Goal: Transaction & Acquisition: Purchase product/service

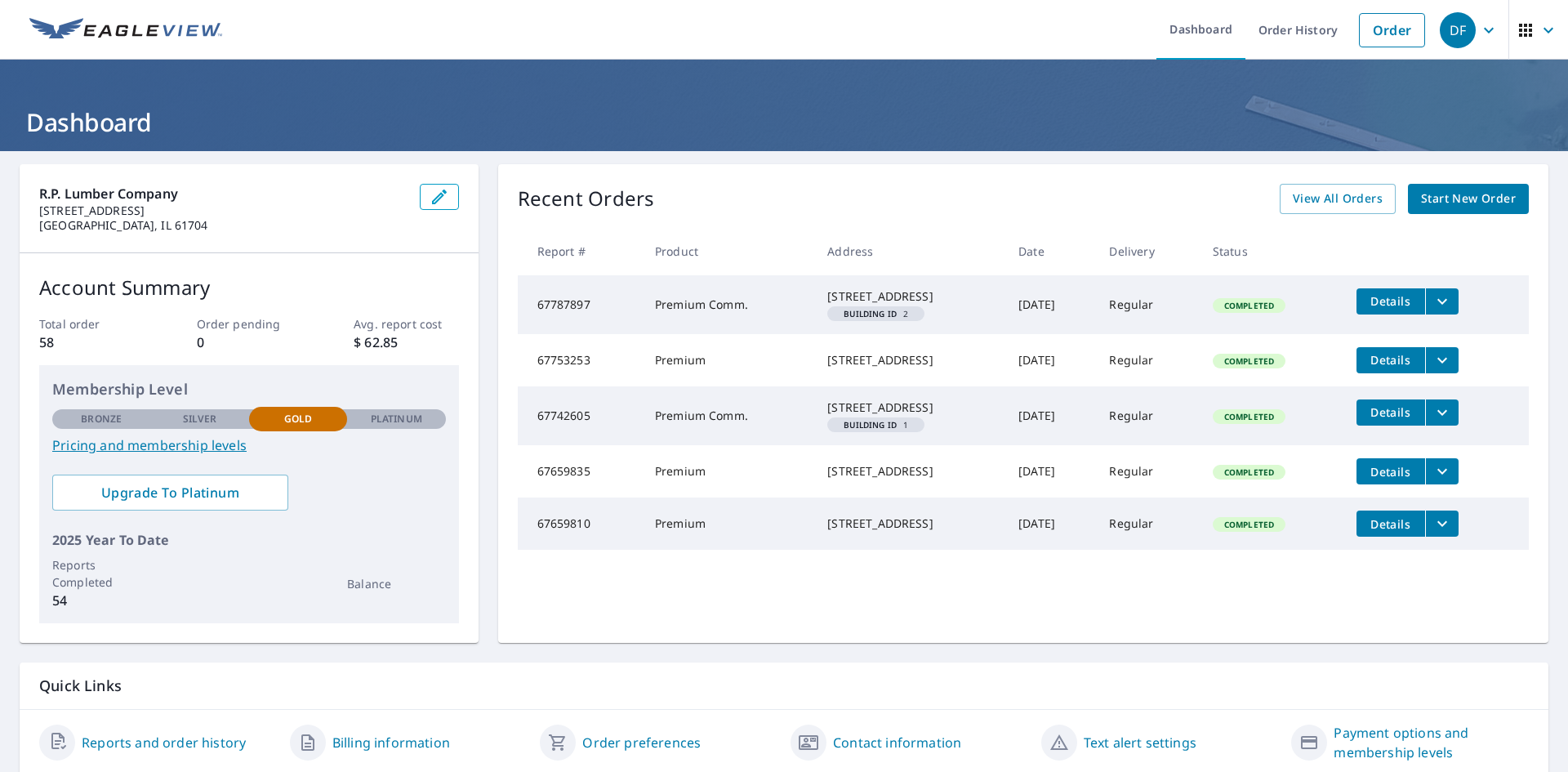
click at [1458, 201] on span "Start New Order" at bounding box center [1468, 199] width 94 height 21
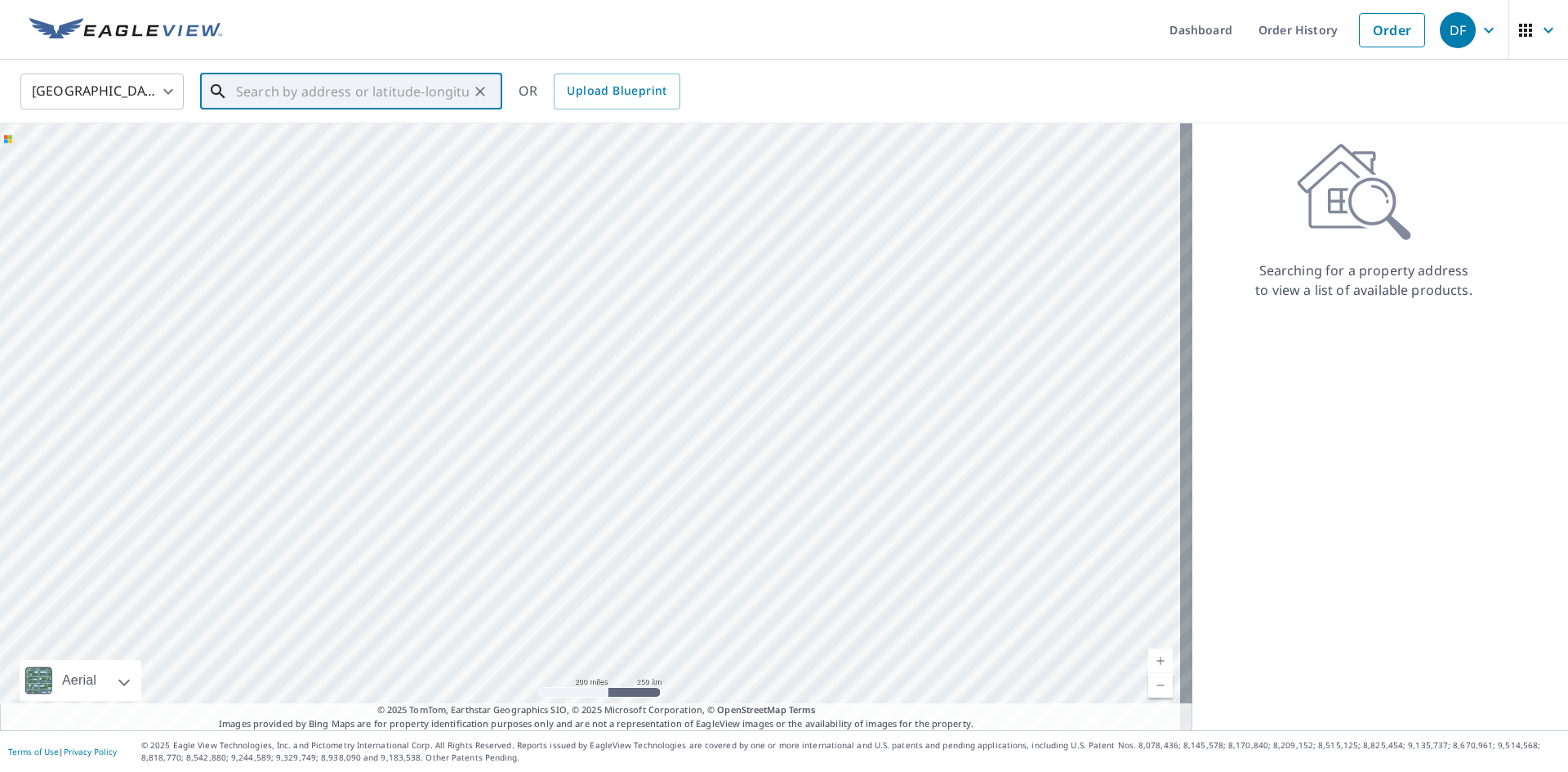
click at [356, 96] on input "text" at bounding box center [352, 92] width 232 height 46
click at [282, 154] on p "Pawnee, IL 62558" at bounding box center [361, 157] width 256 height 16
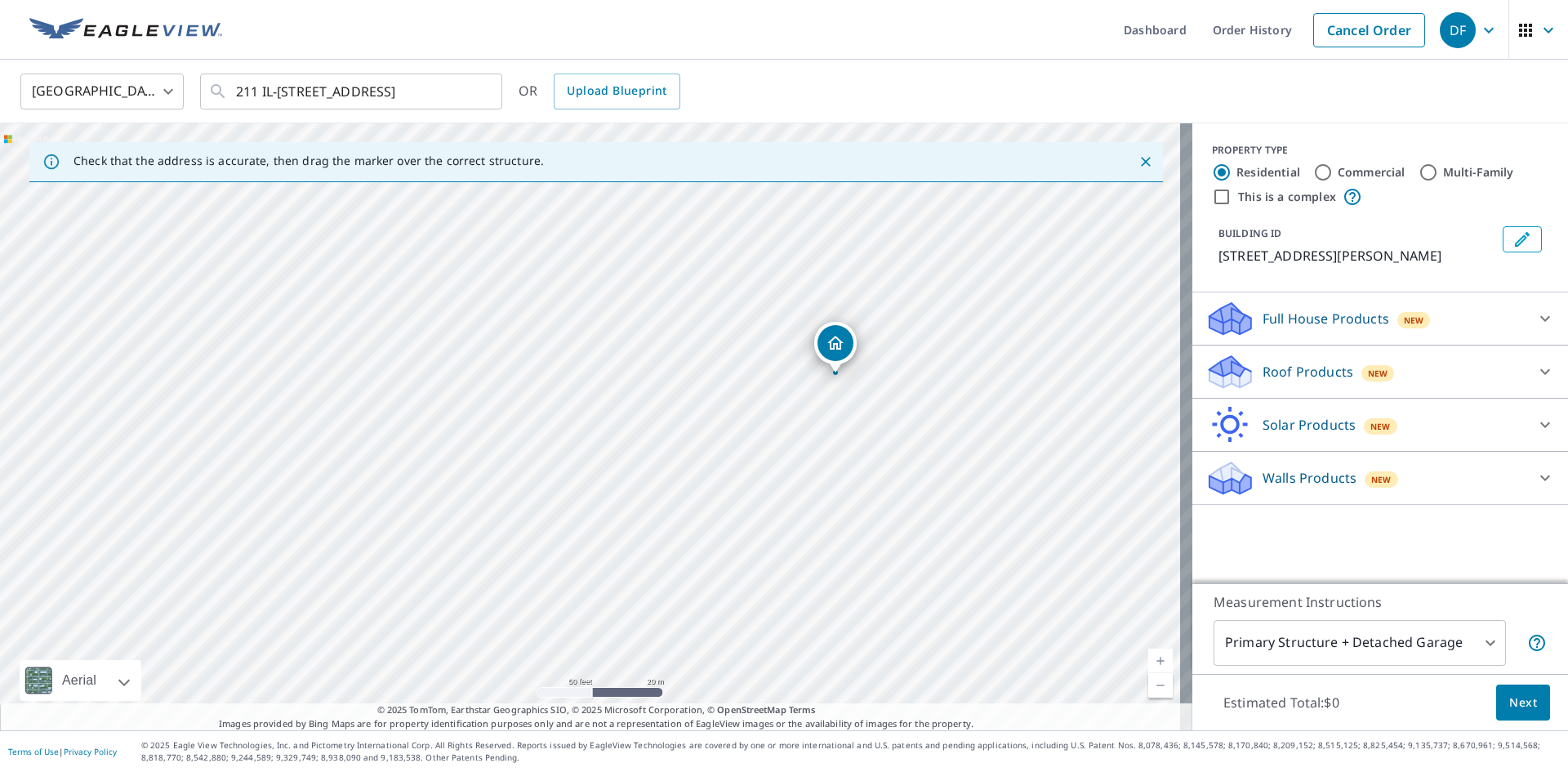
drag, startPoint x: 400, startPoint y: 420, endPoint x: 835, endPoint y: 519, distance: 446.1
drag, startPoint x: 835, startPoint y: 519, endPoint x: 871, endPoint y: 547, distance: 45.6
click at [871, 547] on div "[STREET_ADDRESS][PERSON_NAME]" at bounding box center [596, 426] width 1193 height 607
drag, startPoint x: 576, startPoint y: 440, endPoint x: 924, endPoint y: 449, distance: 348.1
drag, startPoint x: 924, startPoint y: 449, endPoint x: 997, endPoint y: 438, distance: 73.8
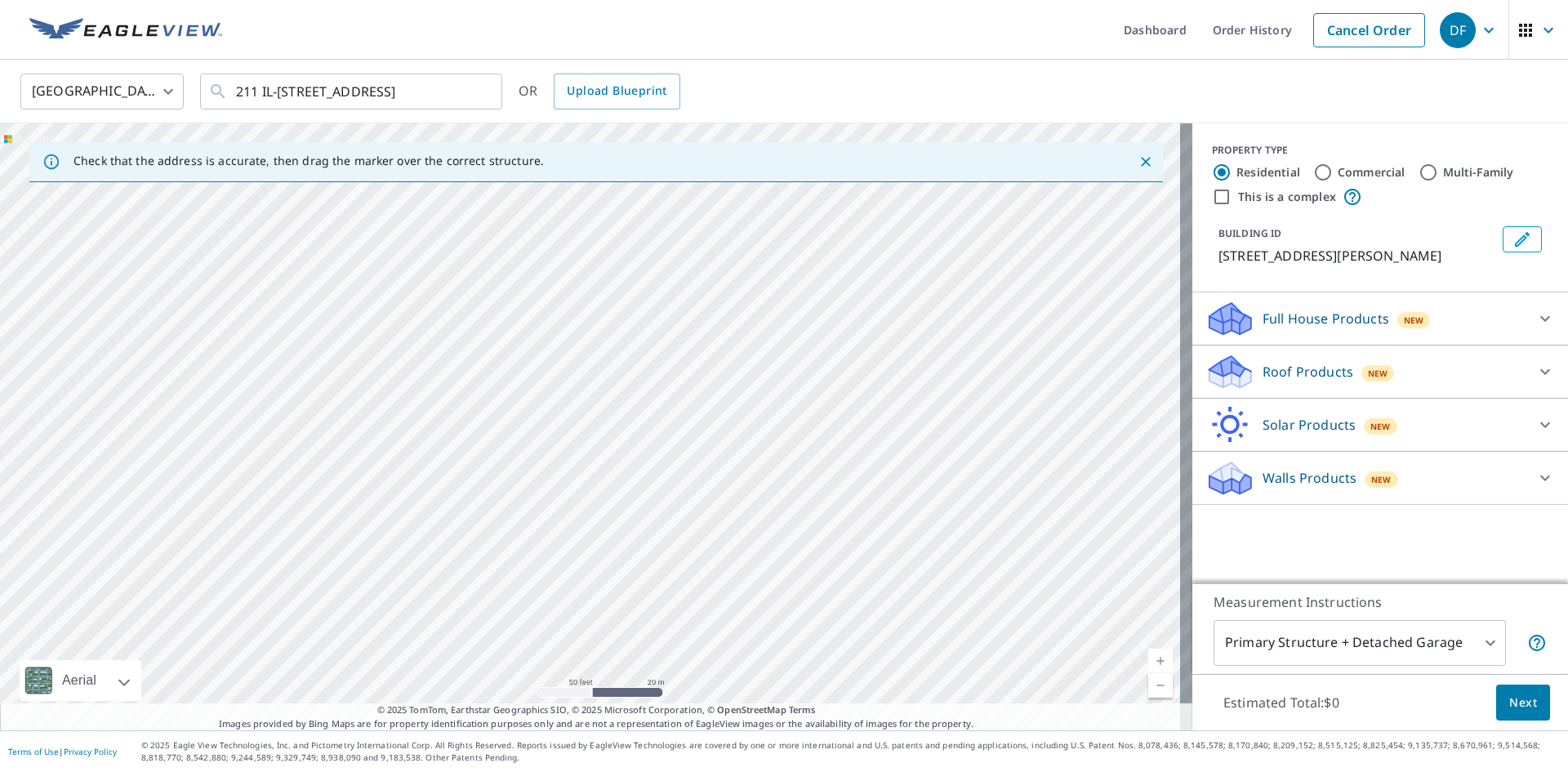
drag, startPoint x: 997, startPoint y: 438, endPoint x: 709, endPoint y: 397, distance: 290.9
drag, startPoint x: 709, startPoint y: 397, endPoint x: 1094, endPoint y: 337, distance: 389.6
click at [1094, 337] on div "[STREET_ADDRESS][PERSON_NAME]" at bounding box center [596, 426] width 1193 height 607
drag, startPoint x: 1089, startPoint y: 389, endPoint x: 336, endPoint y: 493, distance: 760.1
click at [338, 496] on div "[STREET_ADDRESS][PERSON_NAME]" at bounding box center [596, 426] width 1193 height 607
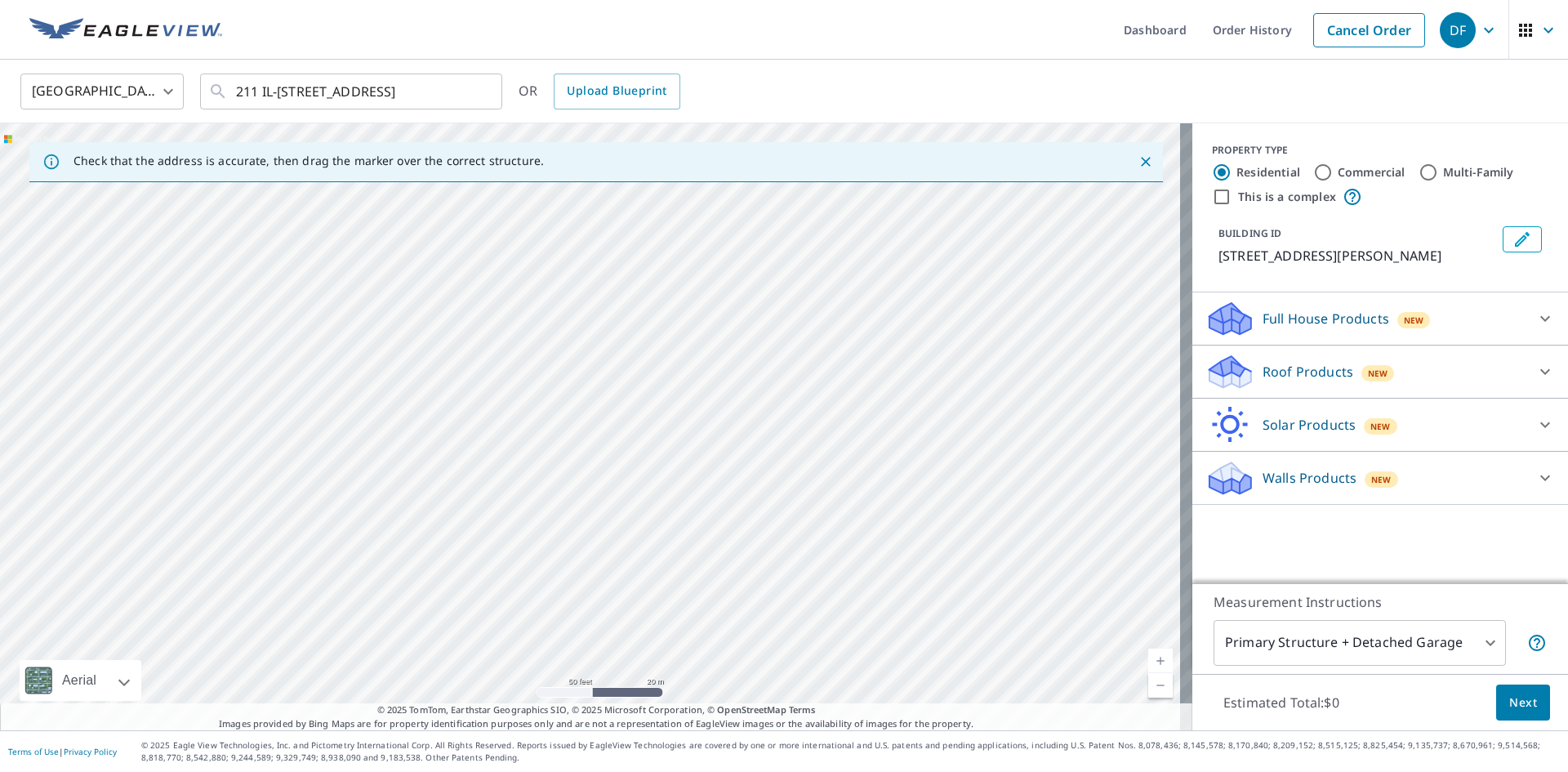
drag, startPoint x: 491, startPoint y: 564, endPoint x: 467, endPoint y: 584, distance: 31.2
click at [469, 585] on div "[STREET_ADDRESS][PERSON_NAME]" at bounding box center [596, 426] width 1193 height 607
drag, startPoint x: 471, startPoint y: 584, endPoint x: 630, endPoint y: 485, distance: 187.3
click at [630, 485] on div "[STREET_ADDRESS][PERSON_NAME]" at bounding box center [596, 426] width 1193 height 607
drag, startPoint x: 584, startPoint y: 571, endPoint x: 628, endPoint y: 488, distance: 93.9
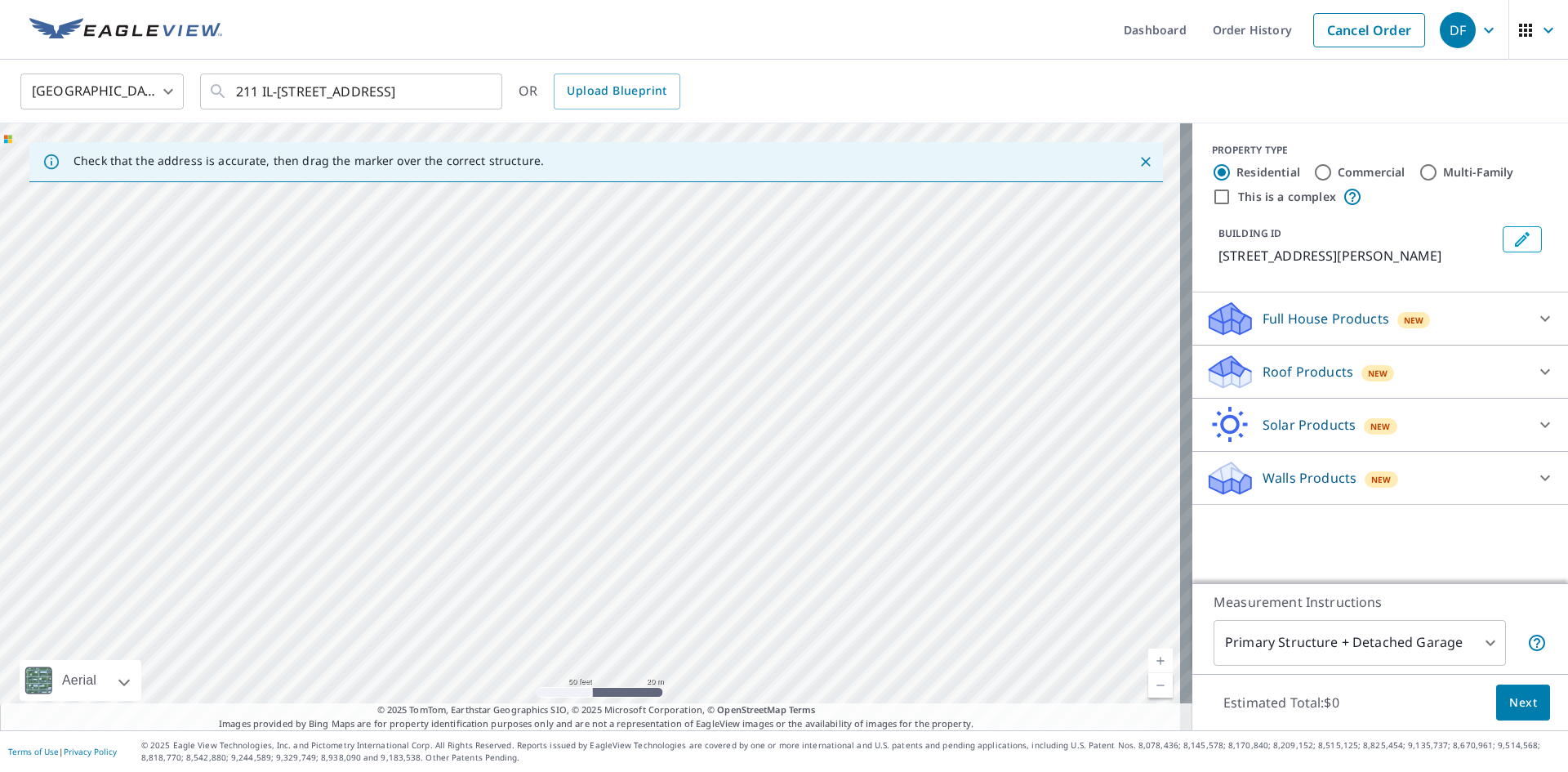
click at [628, 488] on div "[STREET_ADDRESS][PERSON_NAME]" at bounding box center [596, 426] width 1193 height 607
drag, startPoint x: 778, startPoint y: 314, endPoint x: 725, endPoint y: 494, distance: 187.6
click at [725, 494] on div "[STREET_ADDRESS][PERSON_NAME]" at bounding box center [596, 426] width 1193 height 607
drag, startPoint x: 706, startPoint y: 558, endPoint x: 710, endPoint y: 484, distance: 74.1
click at [710, 484] on div "[STREET_ADDRESS][PERSON_NAME]" at bounding box center [596, 426] width 1193 height 607
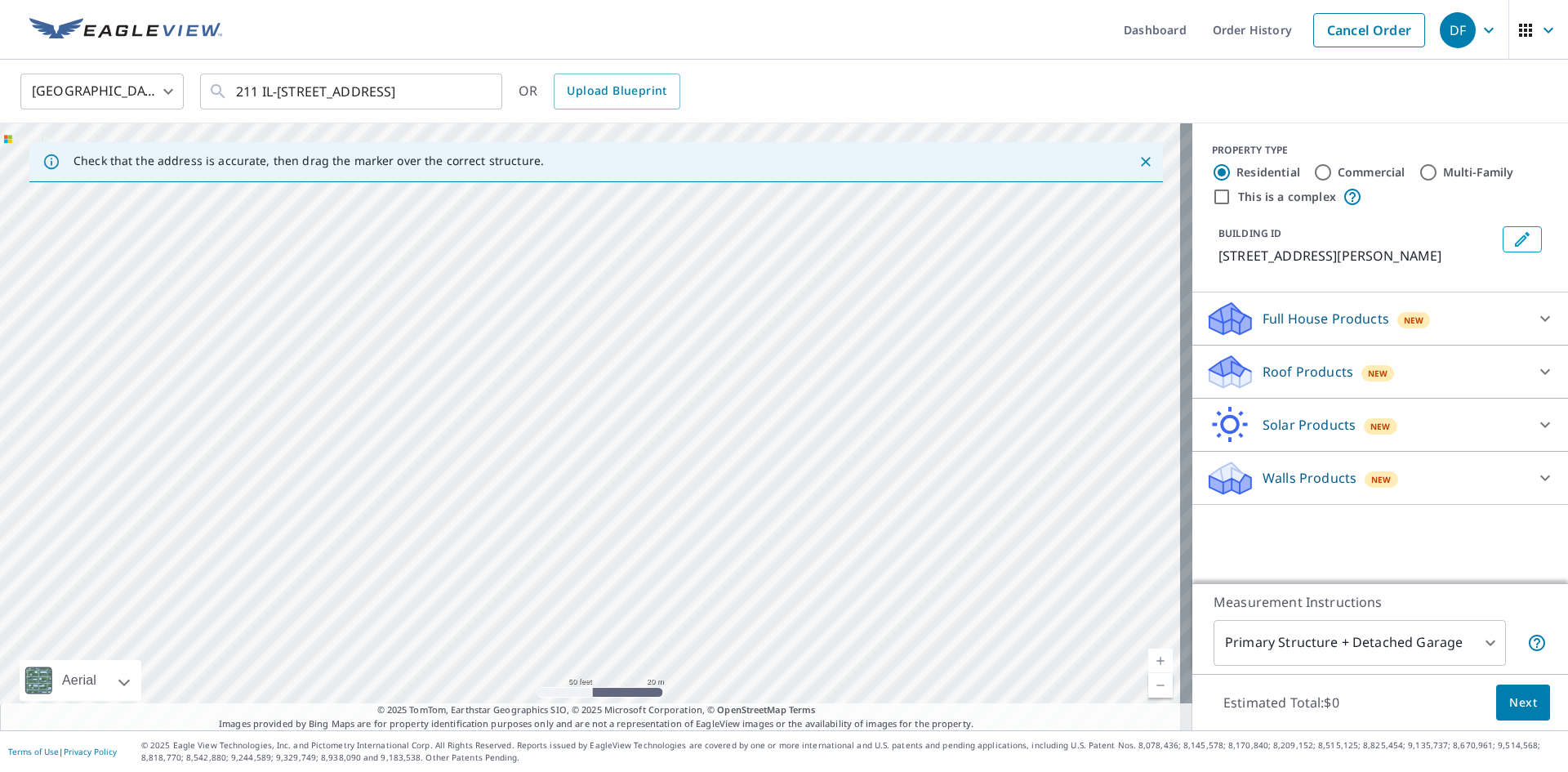
drag, startPoint x: 774, startPoint y: 369, endPoint x: 675, endPoint y: 500, distance: 164.2
click at [675, 500] on div "[STREET_ADDRESS][PERSON_NAME]" at bounding box center [596, 426] width 1193 height 607
drag, startPoint x: 698, startPoint y: 463, endPoint x: 709, endPoint y: 393, distance: 70.9
click at [709, 393] on div "[STREET_ADDRESS][PERSON_NAME]" at bounding box center [596, 426] width 1193 height 607
click at [1141, 548] on div "[STREET_ADDRESS][PERSON_NAME]" at bounding box center [596, 426] width 1193 height 607
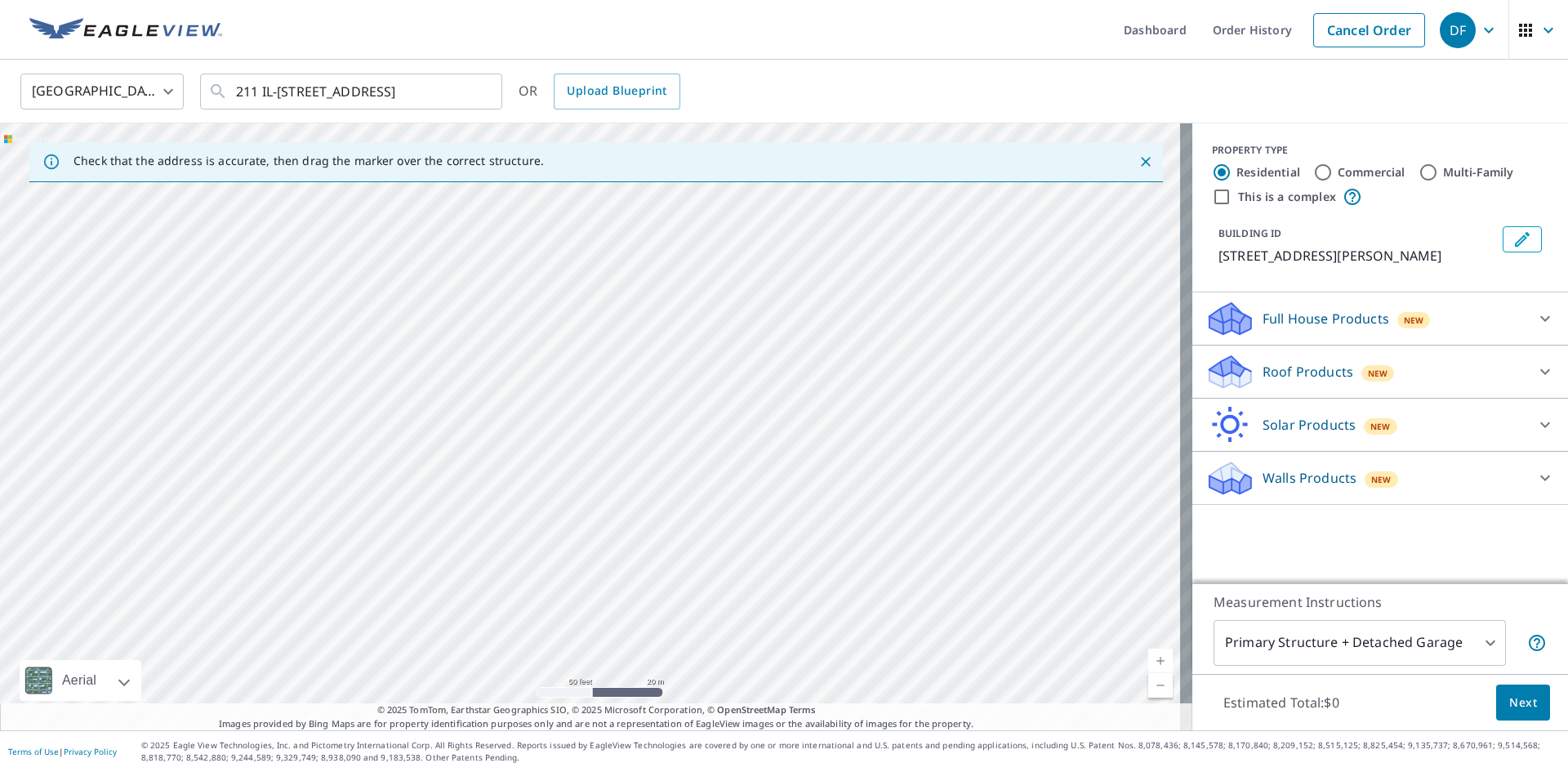
drag, startPoint x: 669, startPoint y: 471, endPoint x: 687, endPoint y: 485, distance: 22.8
click at [687, 485] on div "[STREET_ADDRESS][PERSON_NAME]" at bounding box center [596, 426] width 1193 height 607
drag, startPoint x: 641, startPoint y: 283, endPoint x: 658, endPoint y: 428, distance: 146.0
click at [658, 428] on div "[STREET_ADDRESS][PERSON_NAME]" at bounding box center [596, 426] width 1193 height 607
drag, startPoint x: 672, startPoint y: 406, endPoint x: 652, endPoint y: 443, distance: 42.1
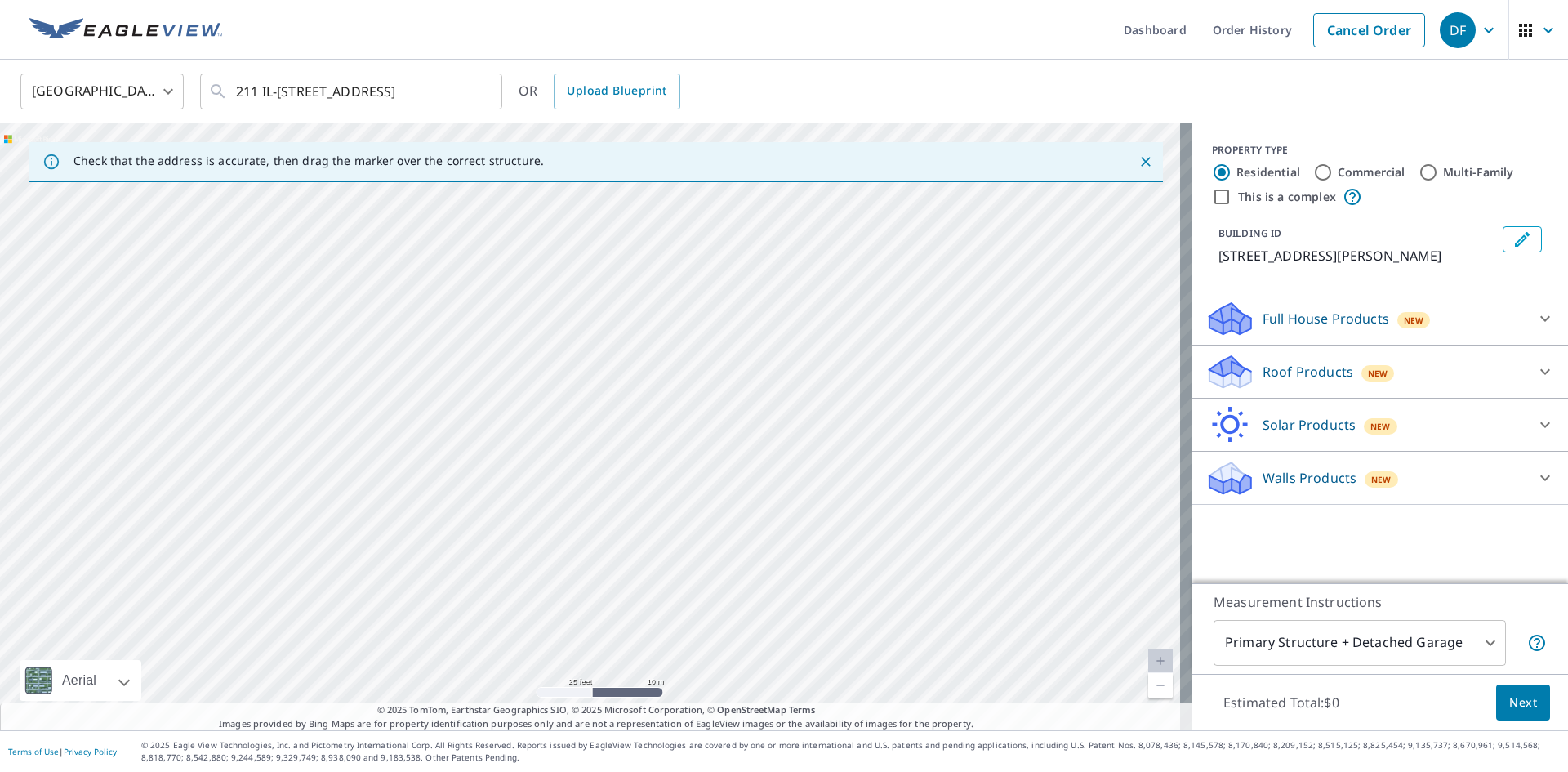
click at [652, 443] on div "[STREET_ADDRESS][PERSON_NAME]" at bounding box center [596, 426] width 1193 height 607
drag, startPoint x: 708, startPoint y: 548, endPoint x: 743, endPoint y: 433, distance: 120.2
click at [743, 433] on div "[STREET_ADDRESS][PERSON_NAME]" at bounding box center [596, 426] width 1193 height 607
click at [730, 320] on div "[STREET_ADDRESS][PERSON_NAME]" at bounding box center [596, 426] width 1193 height 607
drag, startPoint x: 914, startPoint y: 350, endPoint x: 847, endPoint y: 457, distance: 126.2
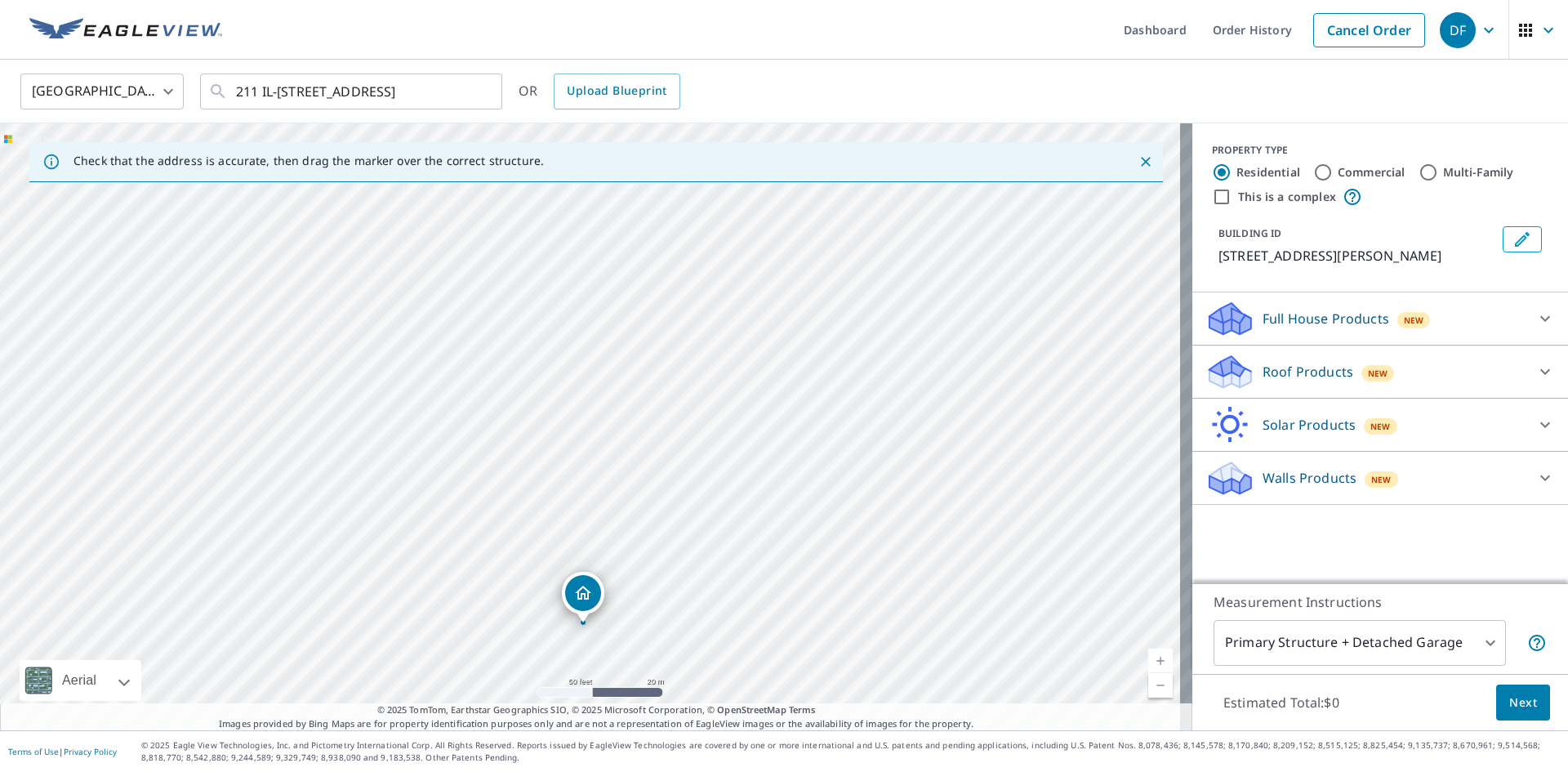
drag, startPoint x: 847, startPoint y: 457, endPoint x: 753, endPoint y: 480, distance: 96.8
drag, startPoint x: 753, startPoint y: 480, endPoint x: 884, endPoint y: 555, distance: 151.0
click at [885, 556] on div "[STREET_ADDRESS][PERSON_NAME]" at bounding box center [596, 426] width 1193 height 607
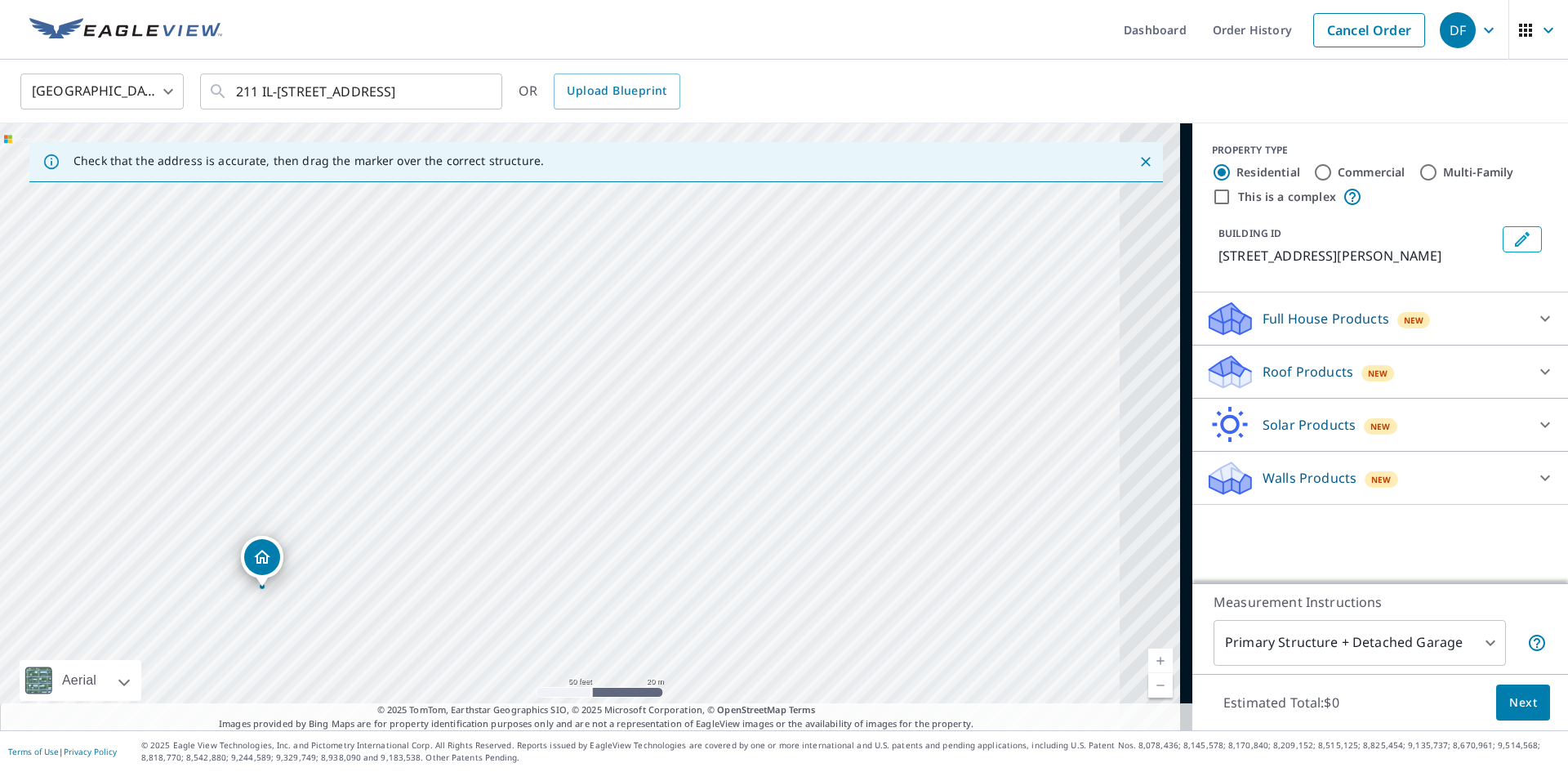
drag, startPoint x: 898, startPoint y: 543, endPoint x: 475, endPoint y: 507, distance: 424.5
click at [494, 506] on div "[STREET_ADDRESS][PERSON_NAME]" at bounding box center [596, 426] width 1193 height 607
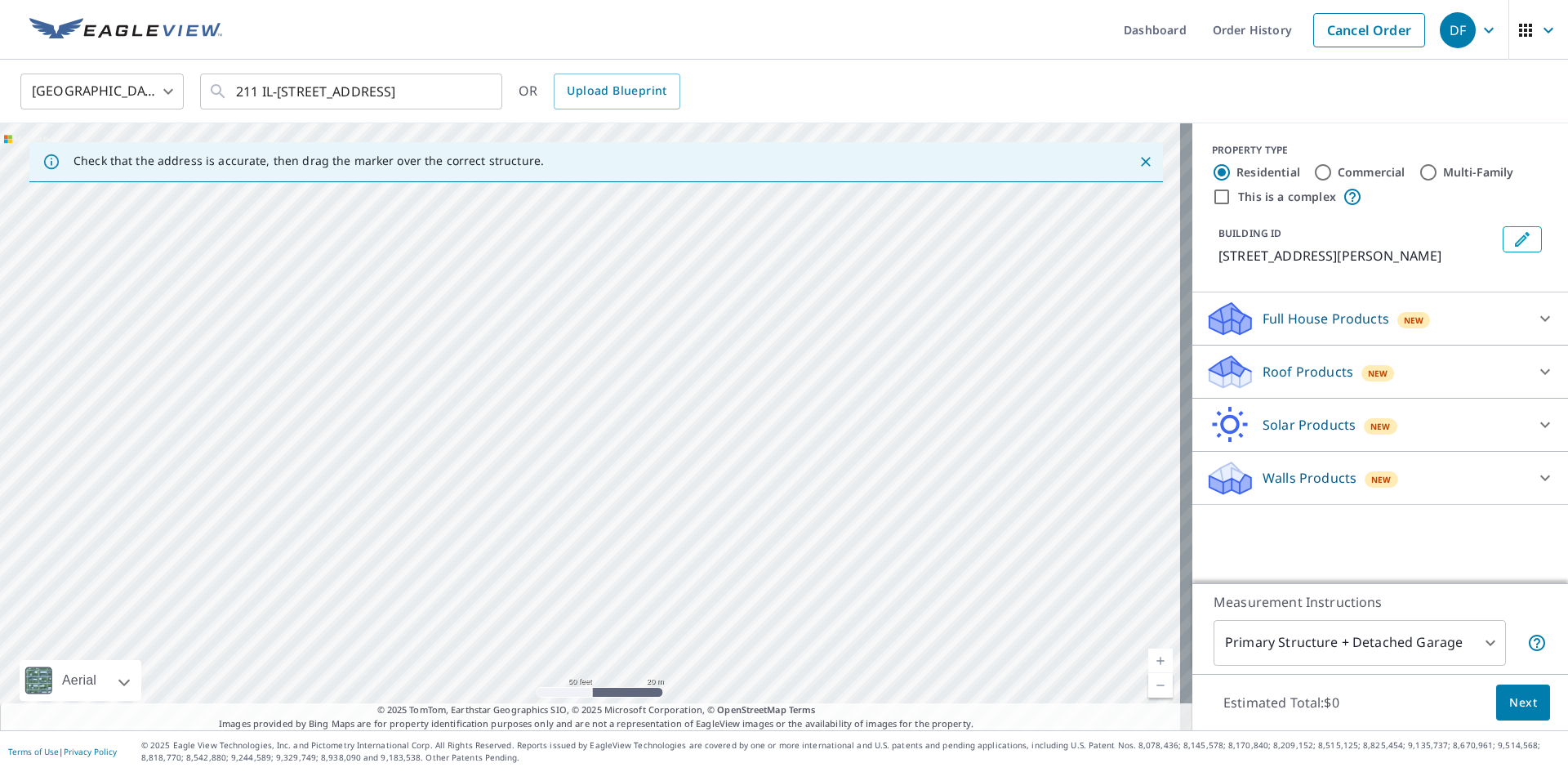
drag, startPoint x: 663, startPoint y: 452, endPoint x: 439, endPoint y: 449, distance: 224.0
click at [439, 449] on div "[STREET_ADDRESS][PERSON_NAME]" at bounding box center [596, 426] width 1193 height 607
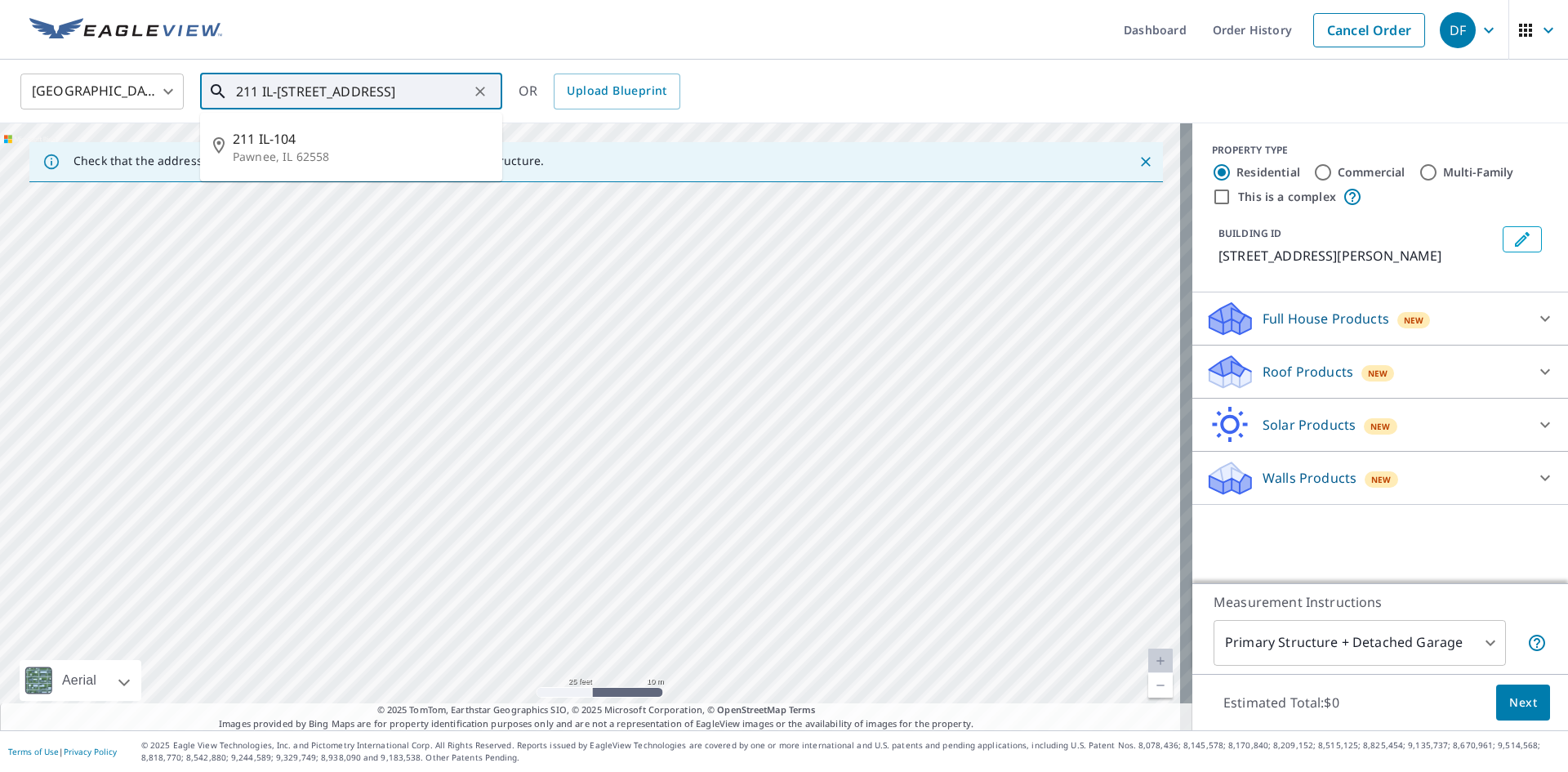
drag, startPoint x: 426, startPoint y: 90, endPoint x: 0, endPoint y: 94, distance: 426.0
click at [0, 94] on div "United States [GEOGRAPHIC_DATA] ​ 211 IL-[GEOGRAPHIC_DATA] ​ 211 IL-[GEOGRAPHIC…" at bounding box center [784, 92] width 1568 height 64
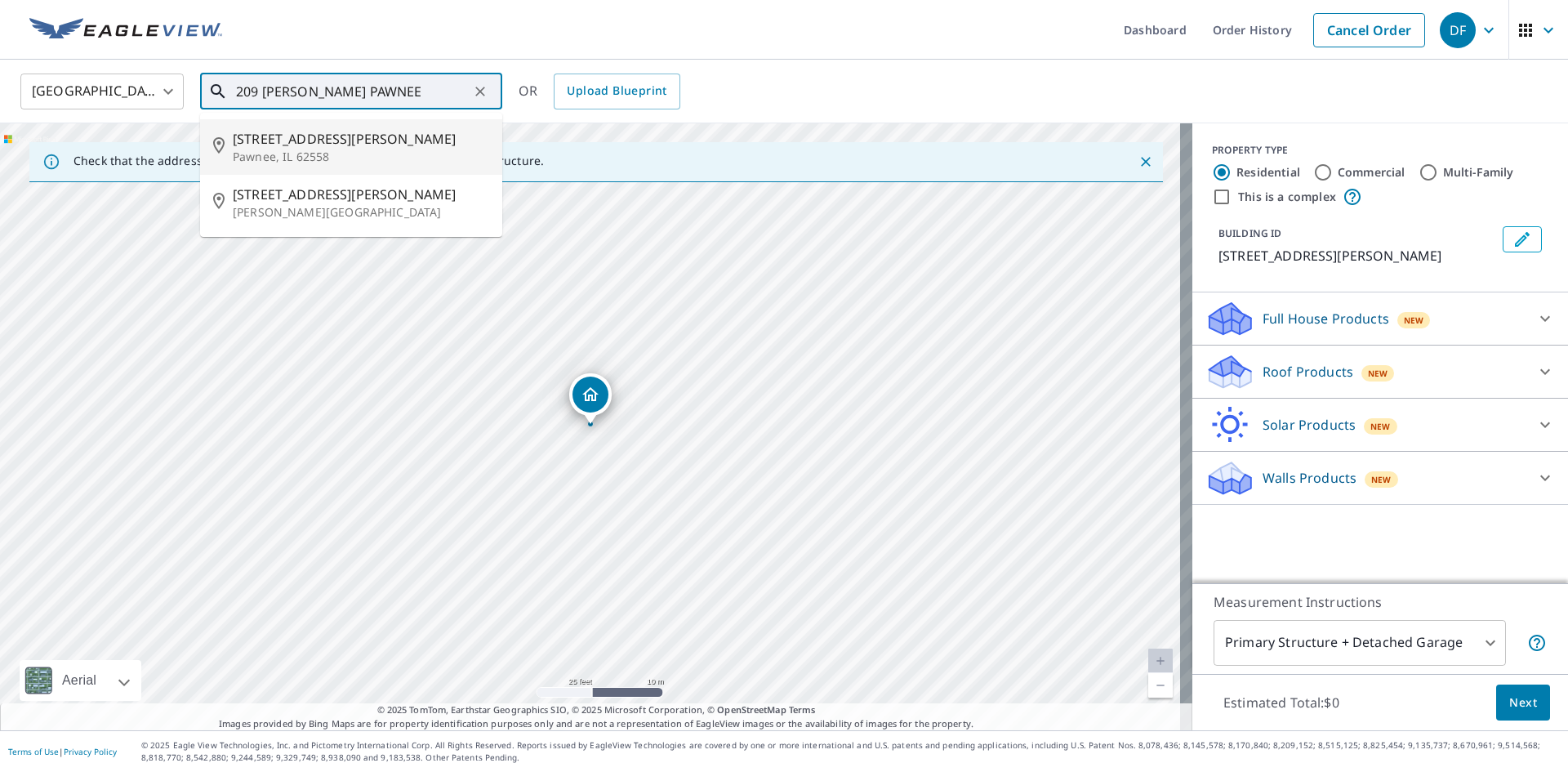
click at [301, 160] on p "Pawnee, IL 62558" at bounding box center [361, 157] width 256 height 16
type input "[STREET_ADDRESS][PERSON_NAME]"
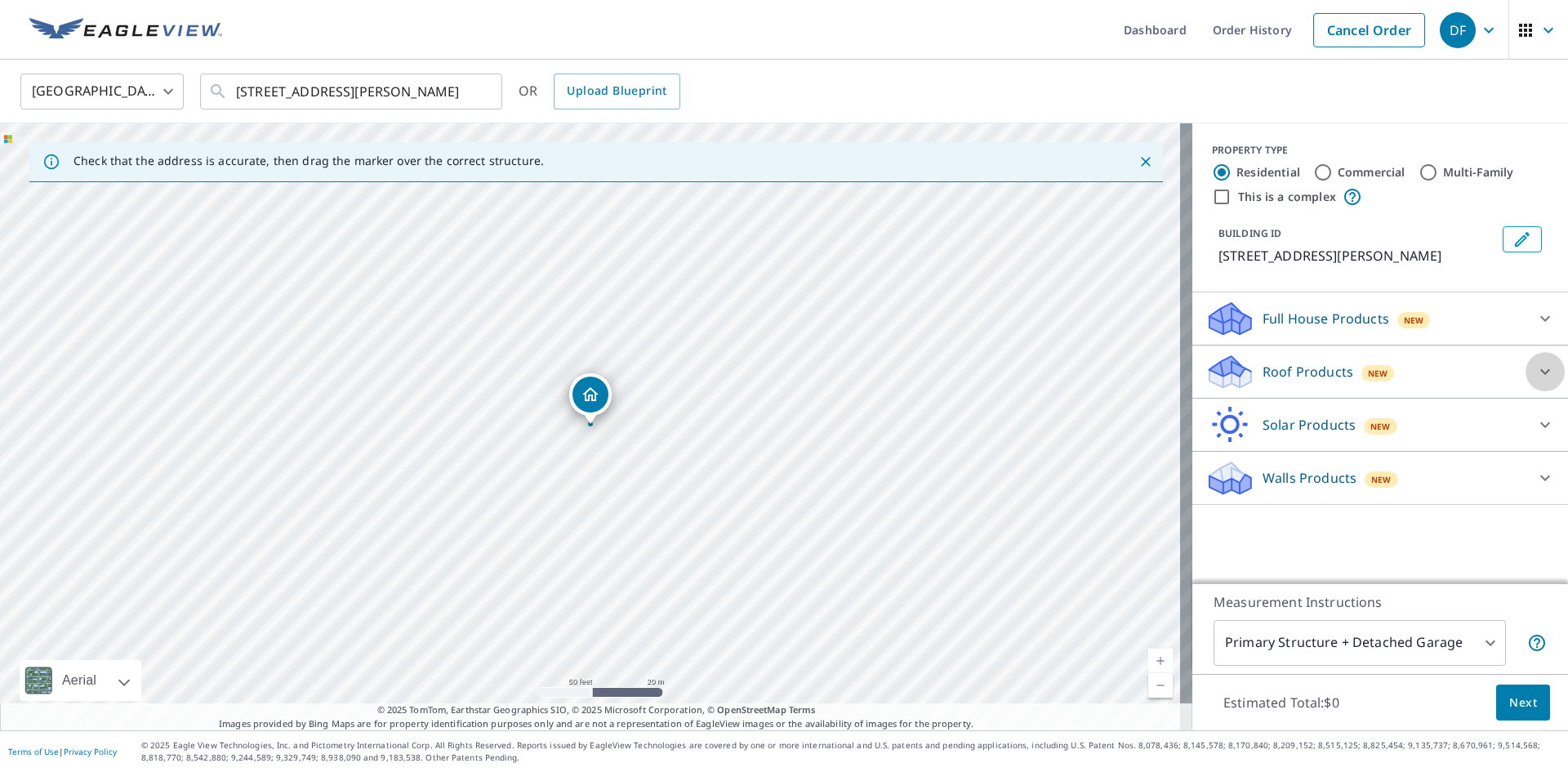
click at [1540, 369] on icon at bounding box center [1545, 371] width 20 height 20
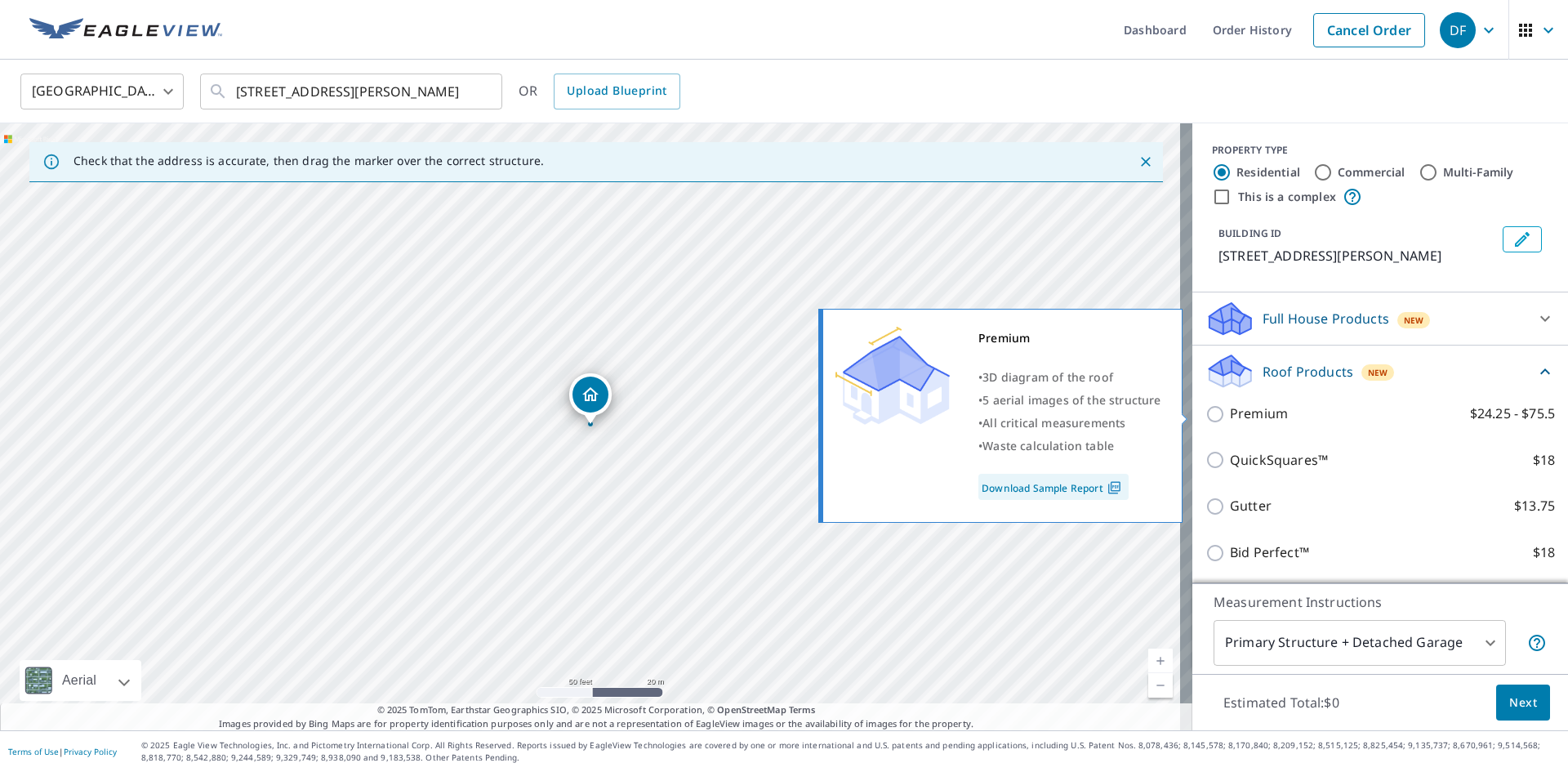
click at [1233, 408] on p "Premium" at bounding box center [1258, 413] width 58 height 21
click at [1230, 408] on input "Premium $24.25 - $75.5" at bounding box center [1218, 414] width 25 height 20
checkbox input "true"
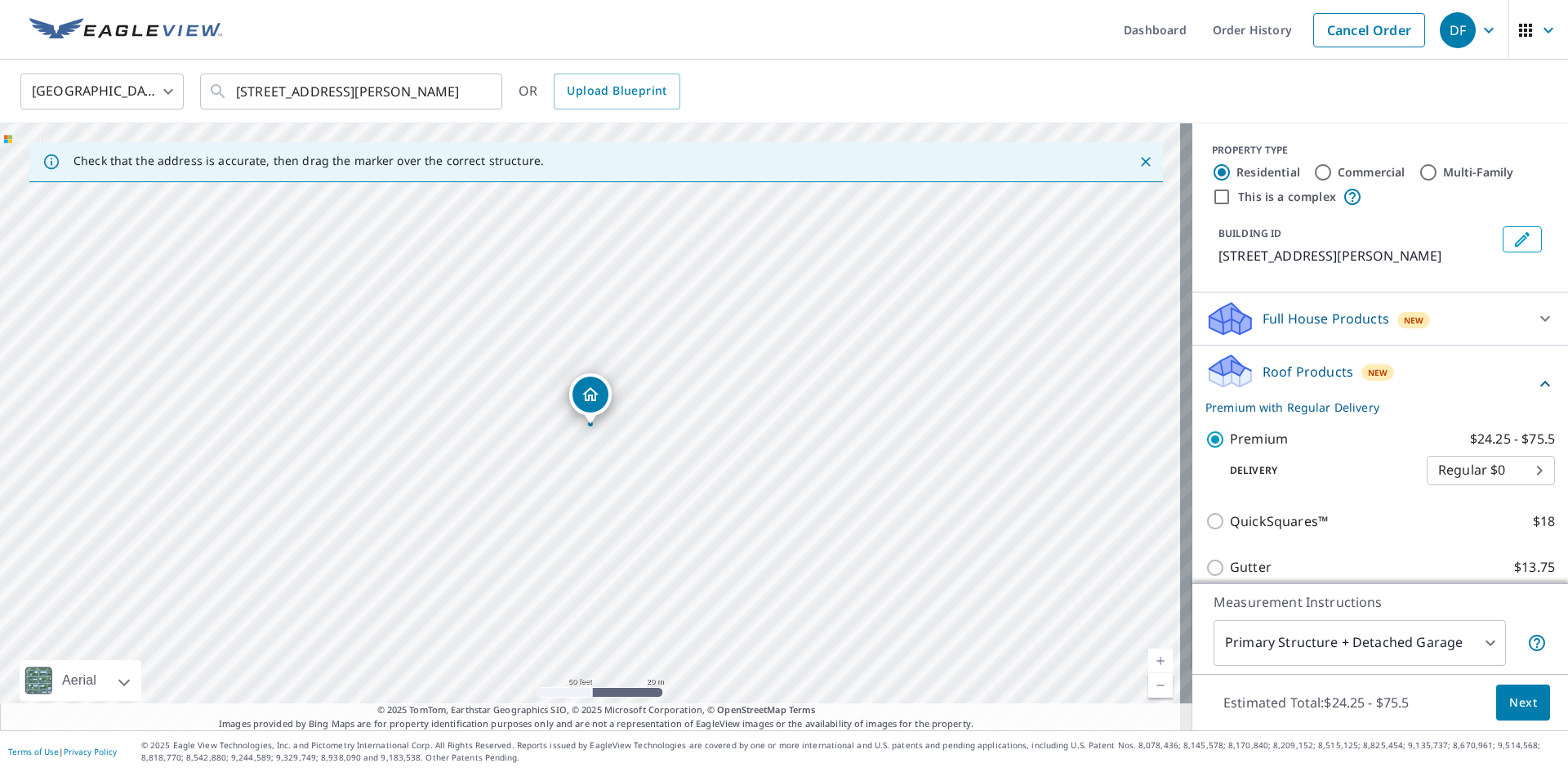
click at [1479, 643] on body "DF DF Dashboard Order History Cancel Order DF [GEOGRAPHIC_DATA] [GEOGRAPHIC_DAT…" at bounding box center [784, 386] width 1568 height 772
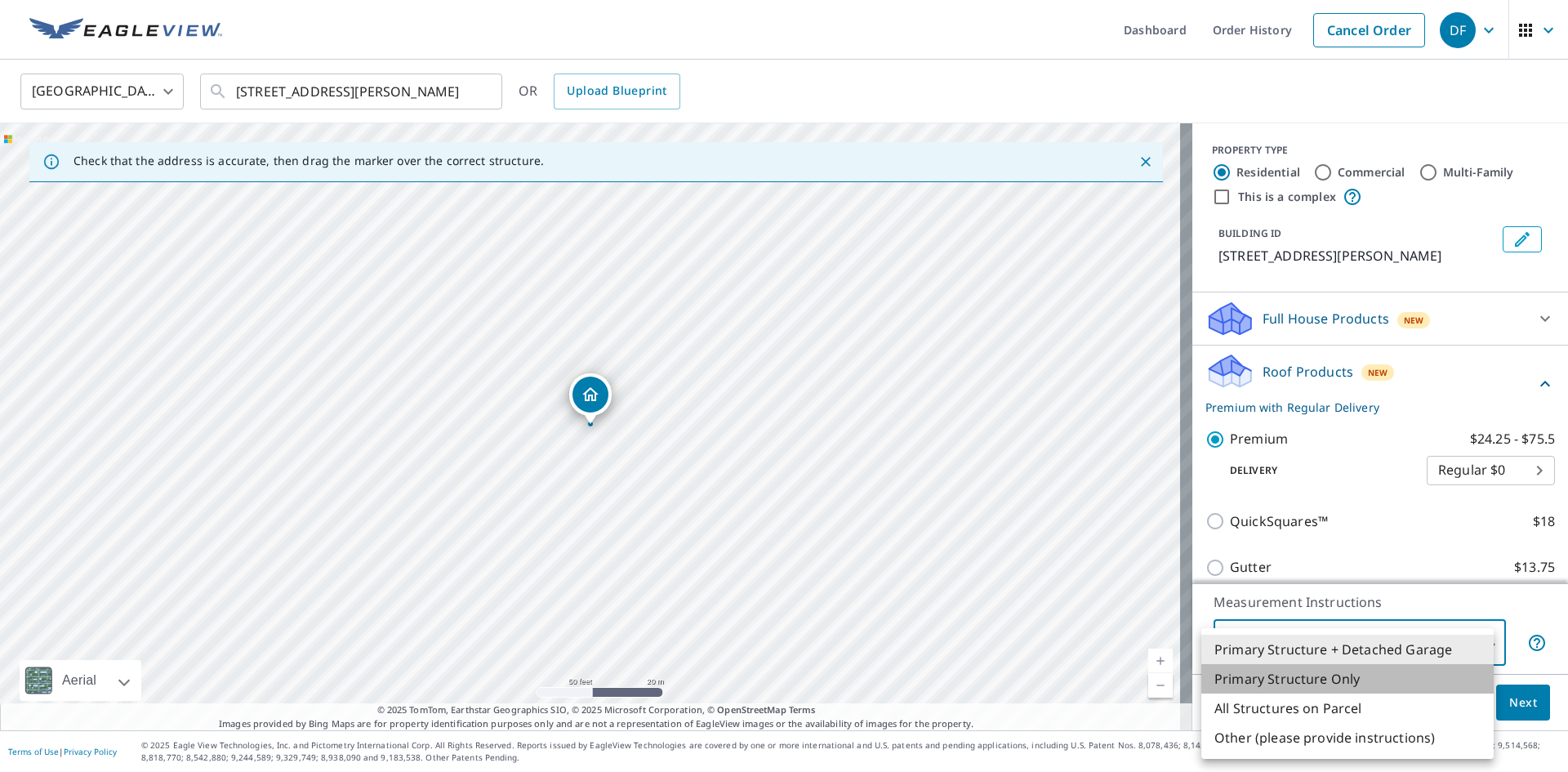
click at [1301, 682] on li "Primary Structure Only" at bounding box center [1348, 678] width 292 height 30
type input "2"
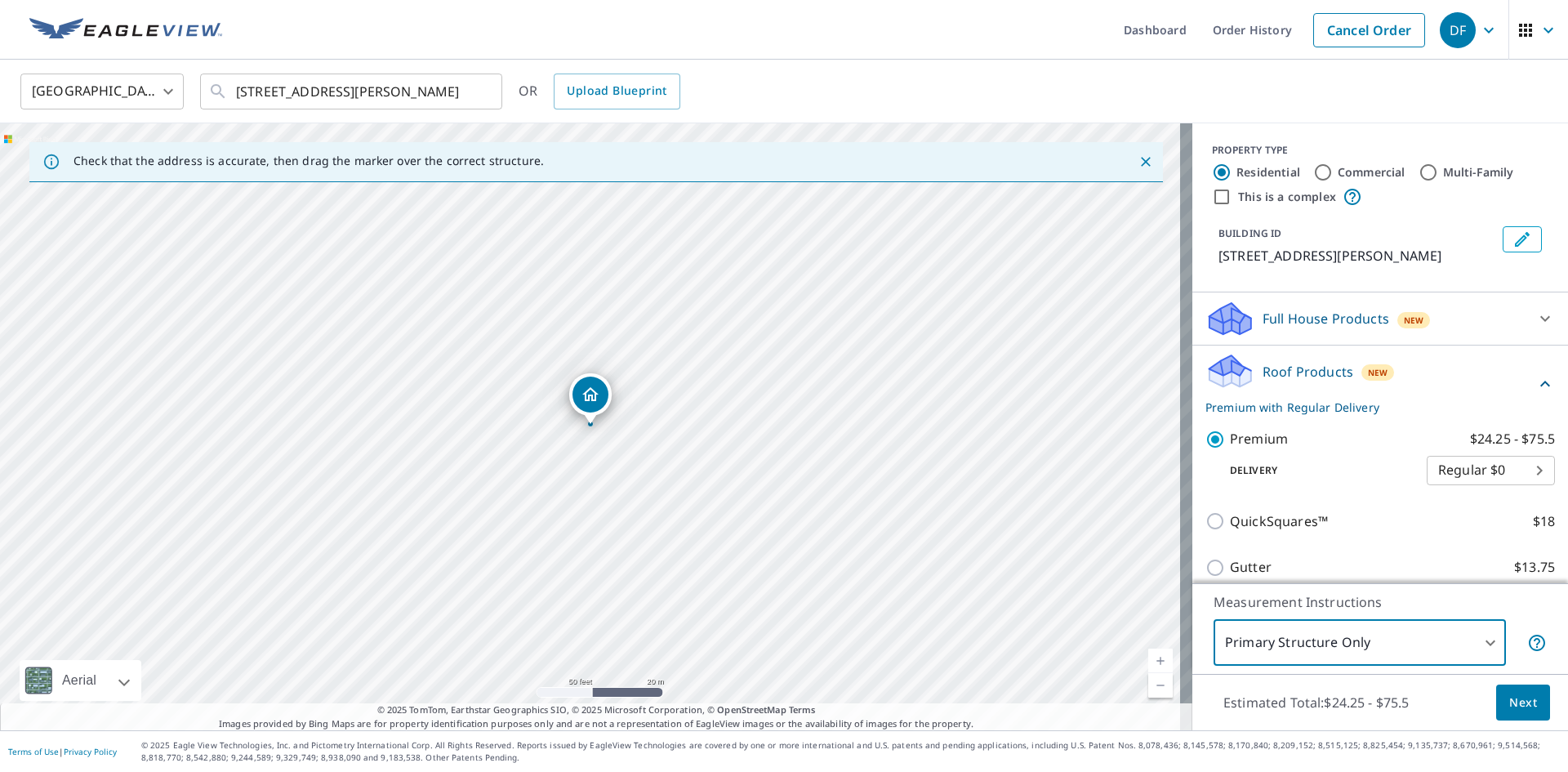
click at [1516, 702] on span "Next" at bounding box center [1524, 702] width 28 height 21
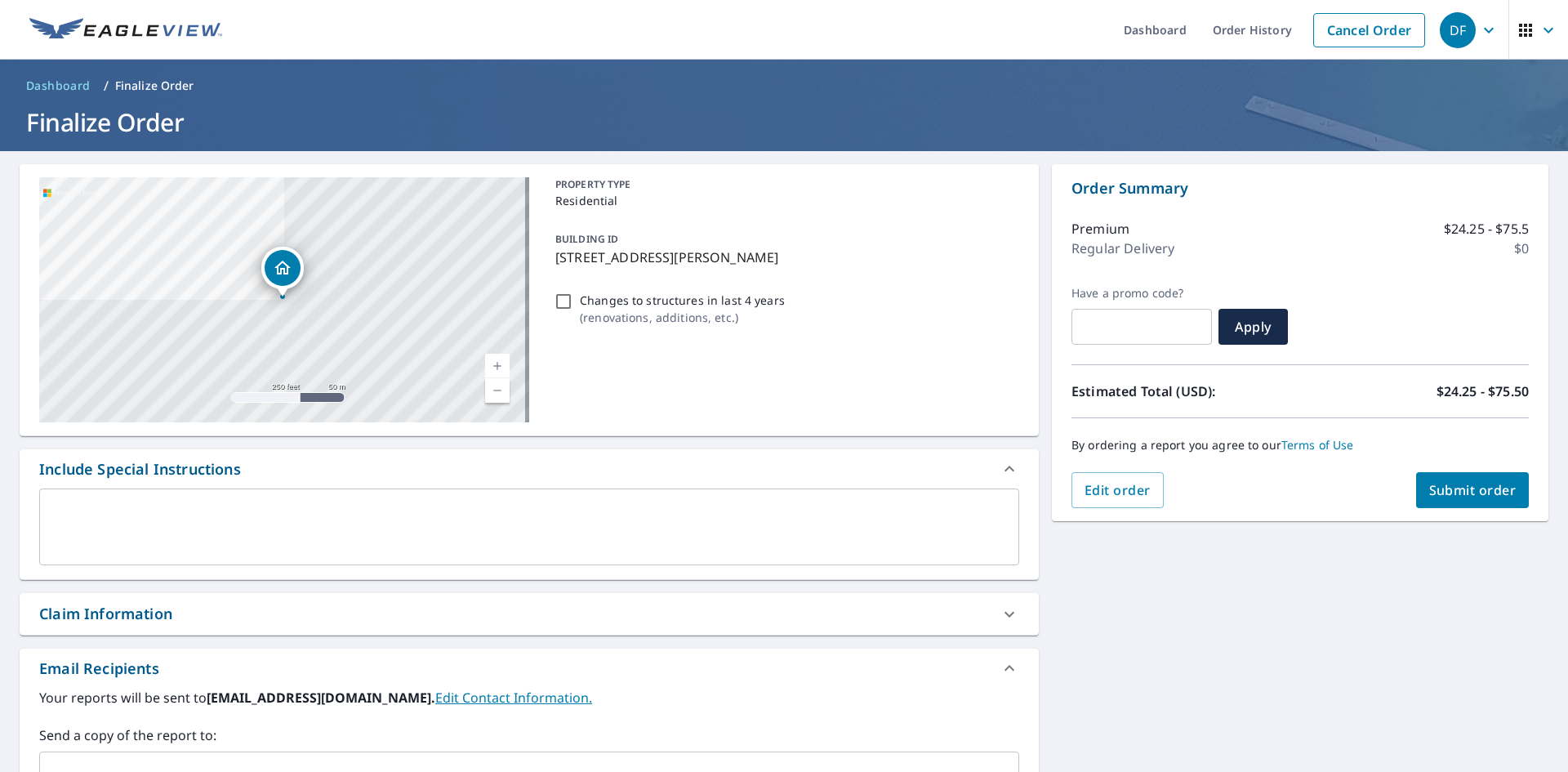
click at [1469, 494] on span "Submit order" at bounding box center [1473, 490] width 87 height 18
